Goal: Task Accomplishment & Management: Manage account settings

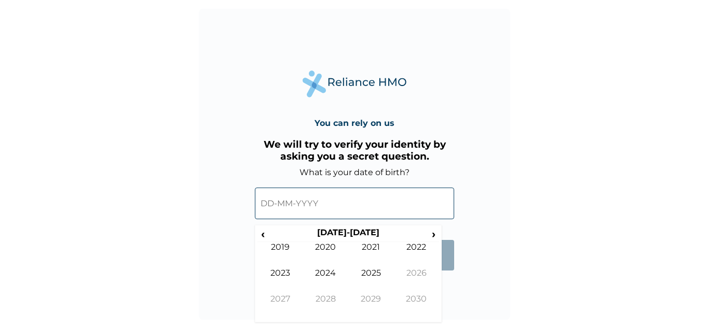
click at [267, 235] on span "‹" at bounding box center [262, 234] width 11 height 13
click at [415, 249] on td "1992" at bounding box center [417, 255] width 46 height 26
click at [366, 270] on td "Jul" at bounding box center [371, 281] width 46 height 26
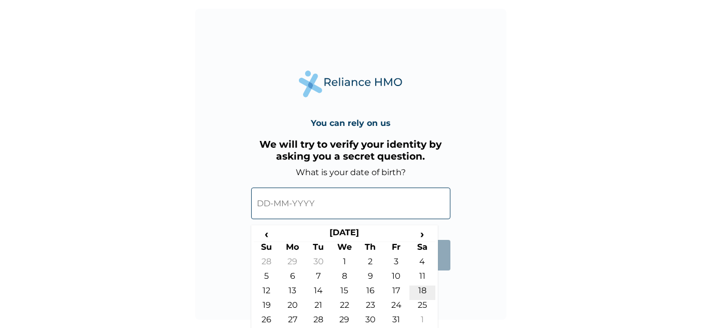
click at [424, 289] on td "18" at bounding box center [422, 293] width 26 height 15
type input "18-07-1992"
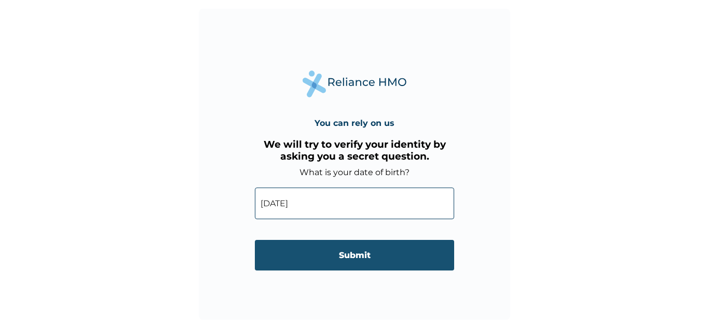
click at [356, 259] on input "Submit" at bounding box center [354, 255] width 199 height 31
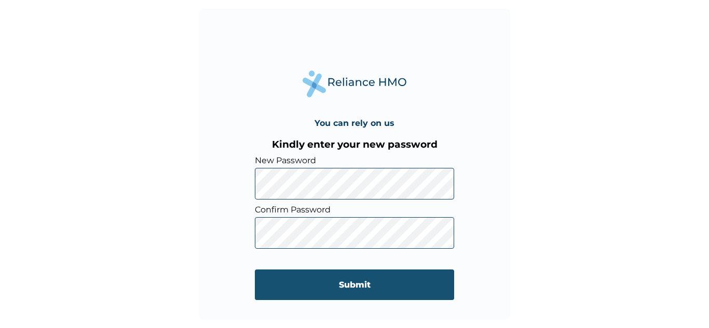
click at [332, 288] on input "Submit" at bounding box center [354, 285] width 199 height 31
